Goal: Check status: Check status

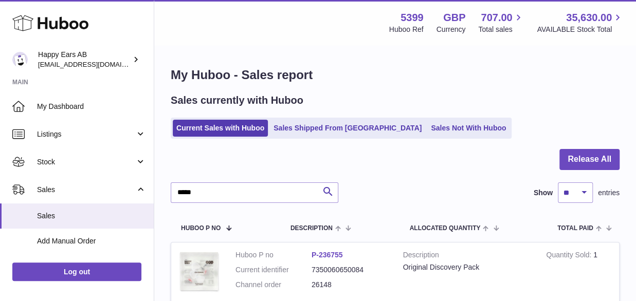
drag, startPoint x: 292, startPoint y: 116, endPoint x: 294, endPoint y: 123, distance: 8.1
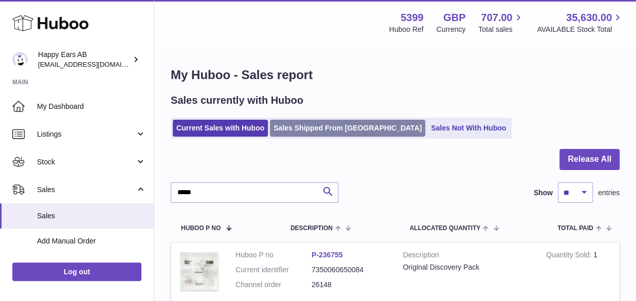
click at [292, 115] on div "Sales currently with Huboo Current Sales with Huboo Sales Shipped From Huboo Sa…" at bounding box center [395, 116] width 449 height 45
click at [295, 124] on link "Sales Shipped From Huboo" at bounding box center [347, 128] width 155 height 17
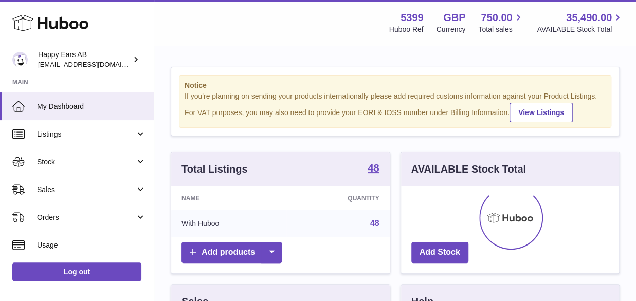
scroll to position [160, 218]
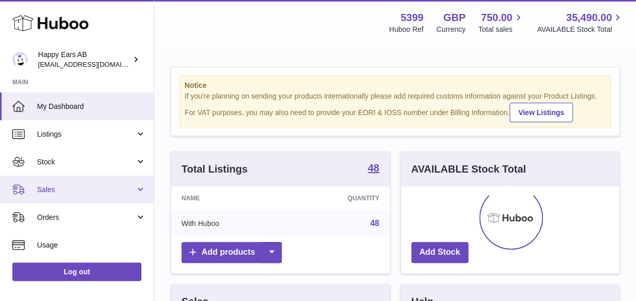
click at [78, 184] on link "Sales" at bounding box center [77, 190] width 154 height 28
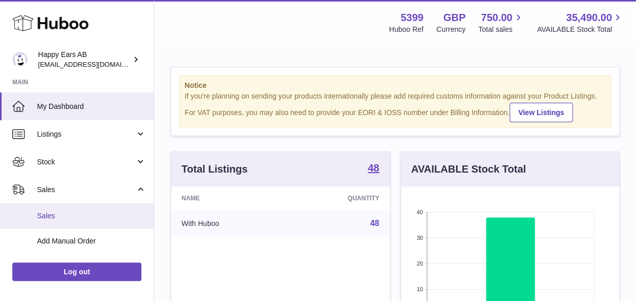
click at [62, 214] on span "Sales" at bounding box center [91, 216] width 109 height 10
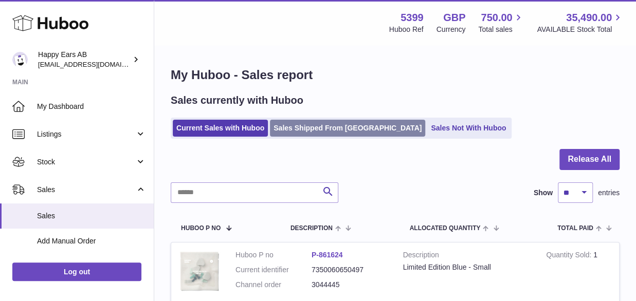
click at [284, 123] on link "Sales Shipped From [GEOGRAPHIC_DATA]" at bounding box center [347, 128] width 155 height 17
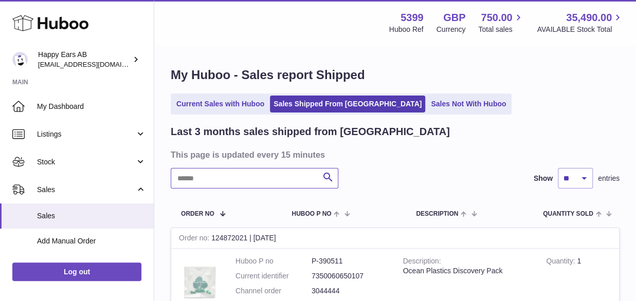
click at [228, 178] on input "text" at bounding box center [254, 178] width 167 height 21
paste input "******"
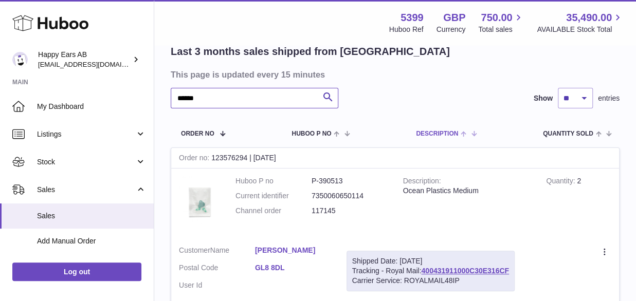
scroll to position [103, 0]
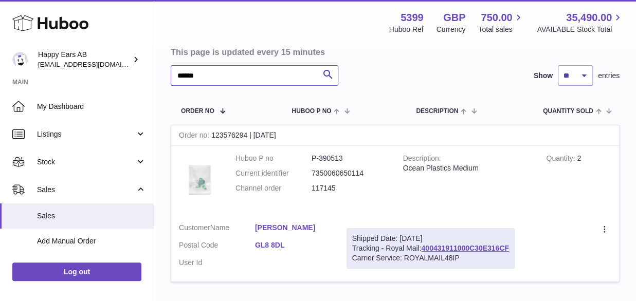
type input "******"
click at [599, 228] on div at bounding box center [605, 229] width 12 height 13
click at [601, 228] on icon at bounding box center [605, 230] width 12 height 10
click at [604, 231] on icon at bounding box center [605, 230] width 12 height 10
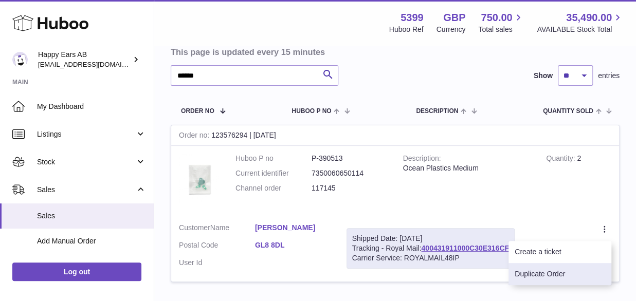
click at [573, 271] on li "Duplicate Order" at bounding box center [559, 274] width 103 height 22
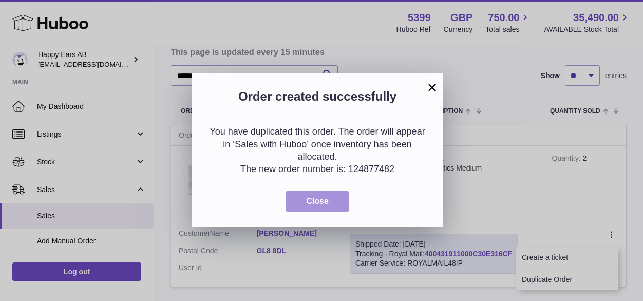
click at [287, 199] on button "Close" at bounding box center [318, 201] width 64 height 21
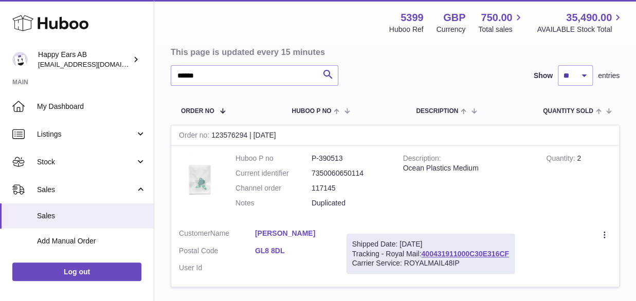
scroll to position [0, 0]
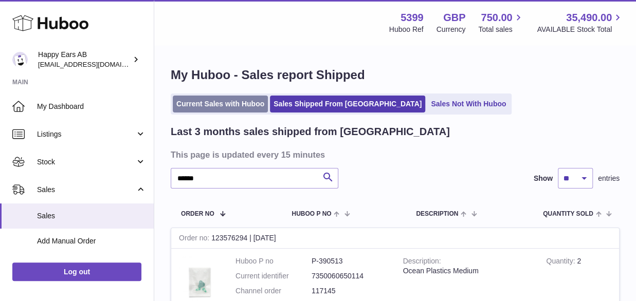
click at [224, 103] on link "Current Sales with Huboo" at bounding box center [220, 104] width 95 height 17
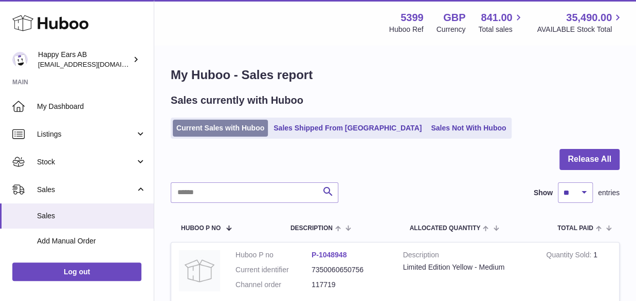
drag, startPoint x: 237, startPoint y: 137, endPoint x: 238, endPoint y: 129, distance: 8.4
click at [237, 137] on ul "Current Sales with Huboo Sales Shipped From Huboo Sales Not With Huboo" at bounding box center [341, 128] width 341 height 21
click at [238, 129] on link "Current Sales with Huboo" at bounding box center [220, 128] width 95 height 17
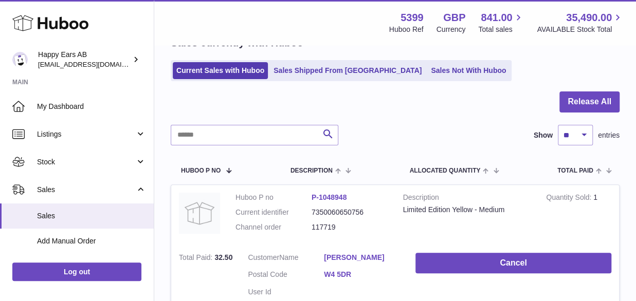
scroll to position [51, 0]
